Goal: Obtain resource: Obtain resource

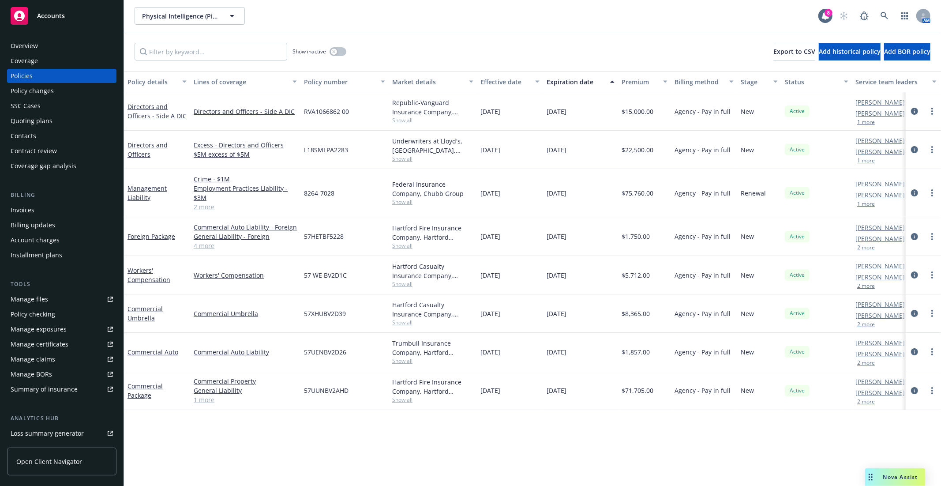
scroll to position [49, 0]
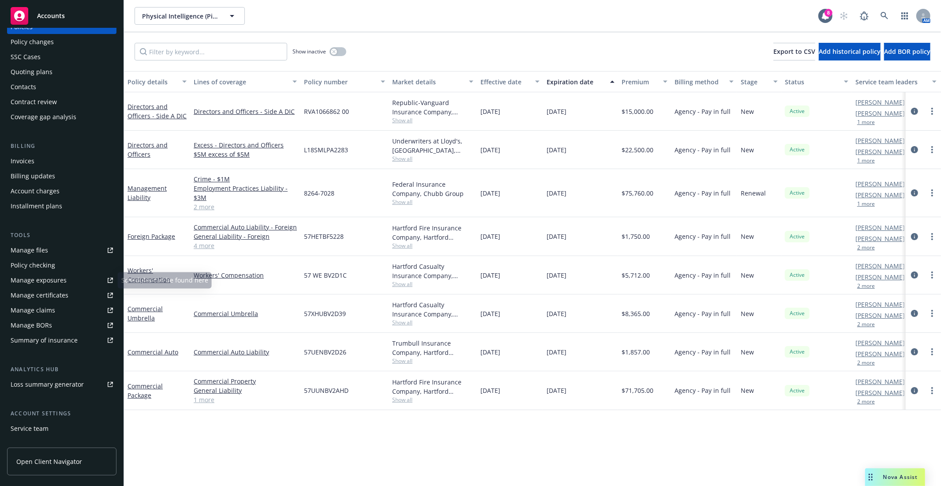
click at [24, 248] on div "Manage files" at bounding box center [30, 250] width 38 height 14
drag, startPoint x: 351, startPoint y: 271, endPoint x: 304, endPoint y: 275, distance: 47.4
click at [304, 275] on div "57 WE BV2D1C" at bounding box center [344, 275] width 88 height 38
copy span "57 WE BV2D1C"
